Goal: Book appointment/travel/reservation

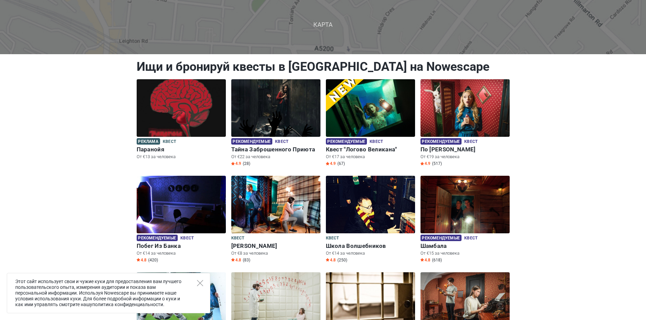
scroll to position [34, 0]
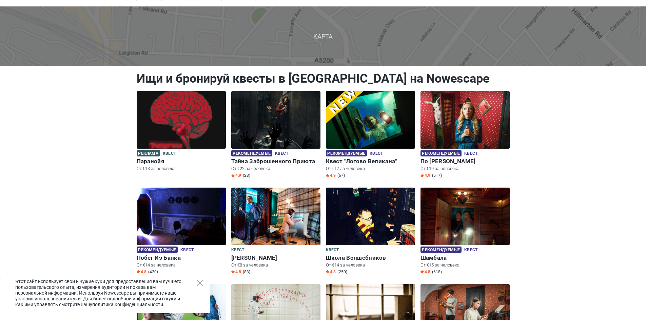
click at [300, 108] on img at bounding box center [275, 120] width 89 height 58
click at [256, 170] on p "От €22 за человека" at bounding box center [275, 169] width 89 height 6
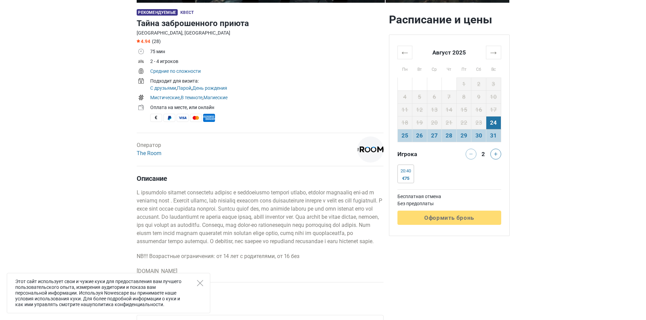
scroll to position [203, 0]
click at [500, 154] on button at bounding box center [495, 154] width 11 height 11
click at [498, 154] on button at bounding box center [495, 154] width 11 height 11
click at [495, 155] on div at bounding box center [497, 154] width 14 height 11
click at [469, 156] on button at bounding box center [471, 154] width 11 height 11
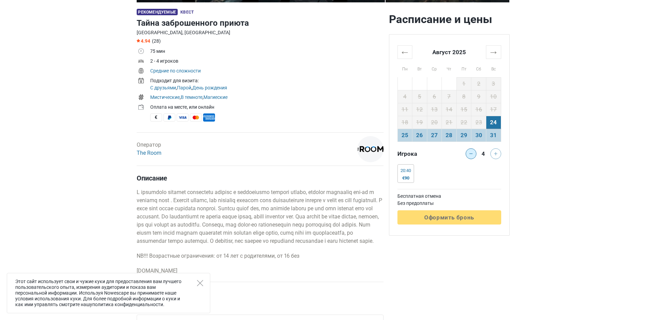
click at [469, 156] on button at bounding box center [471, 154] width 11 height 11
click at [469, 156] on div at bounding box center [470, 154] width 14 height 11
click at [467, 154] on div at bounding box center [470, 154] width 14 height 11
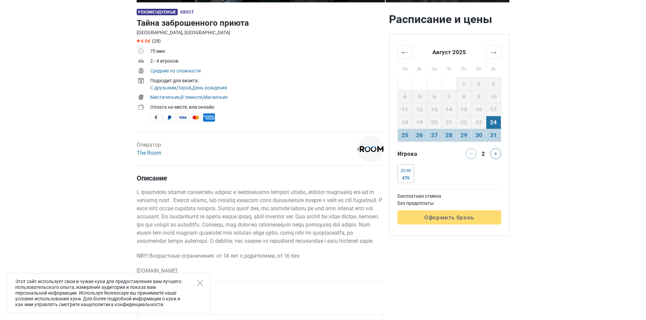
click at [469, 155] on div at bounding box center [470, 154] width 14 height 11
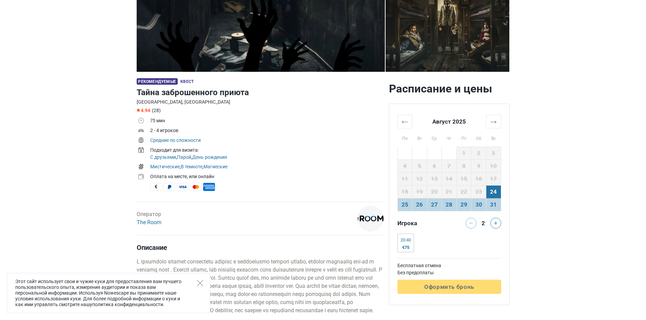
scroll to position [136, 0]
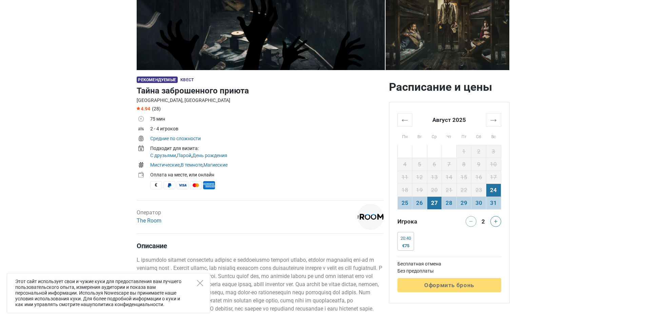
click at [427, 202] on td "27" at bounding box center [434, 203] width 15 height 13
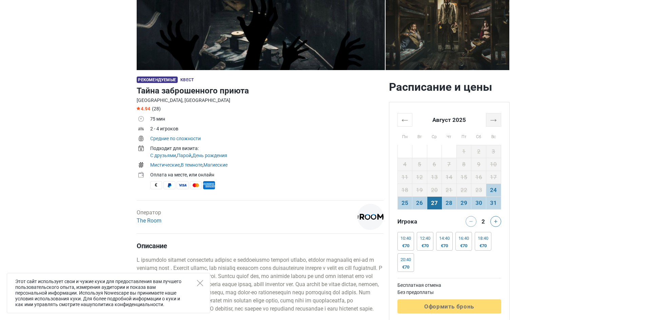
click at [498, 120] on th "→" at bounding box center [493, 119] width 15 height 13
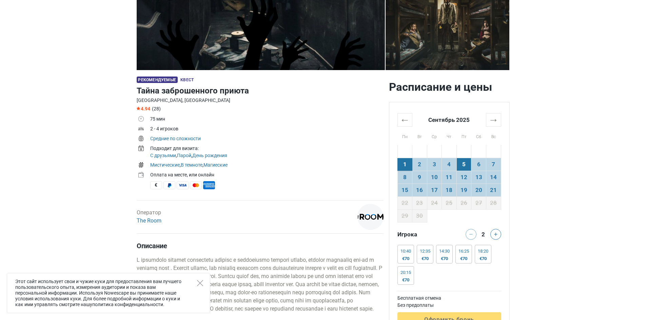
click at [467, 163] on td "5" at bounding box center [463, 164] width 15 height 13
click at [465, 178] on td "12" at bounding box center [463, 177] width 15 height 13
click at [449, 167] on td "4" at bounding box center [449, 164] width 15 height 13
click at [434, 168] on td "3" at bounding box center [434, 164] width 15 height 13
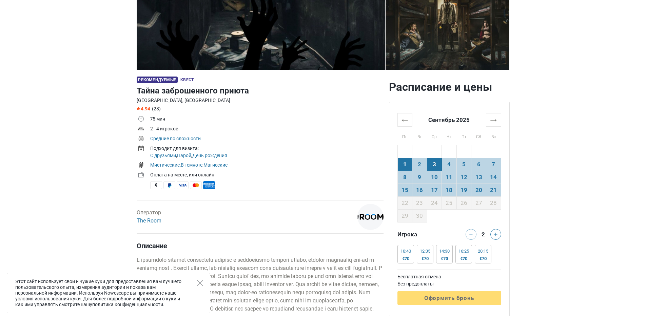
click at [402, 164] on td "1" at bounding box center [404, 164] width 15 height 13
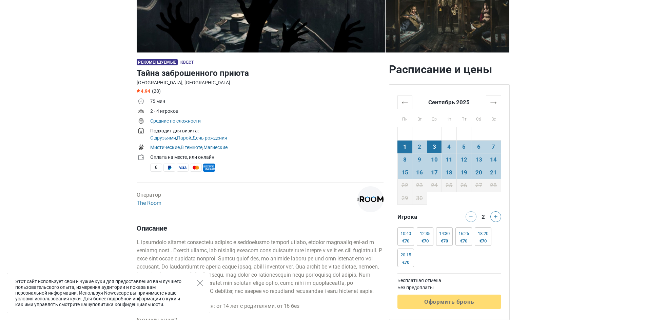
scroll to position [203, 0]
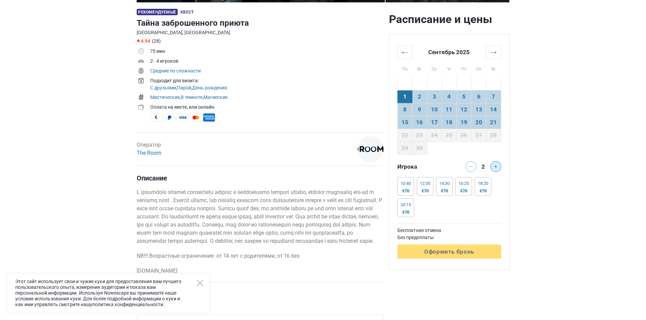
click at [496, 166] on icon at bounding box center [495, 166] width 3 height 3
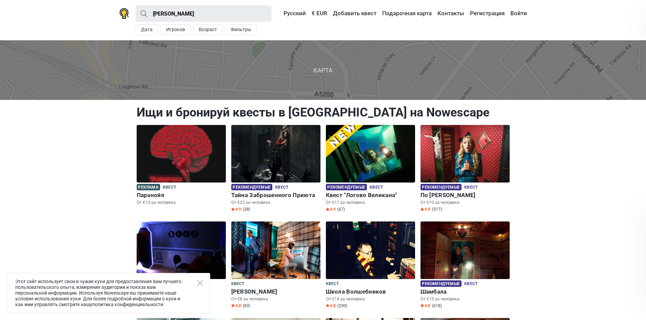
scroll to position [34, 0]
